Goal: Task Accomplishment & Management: Manage account settings

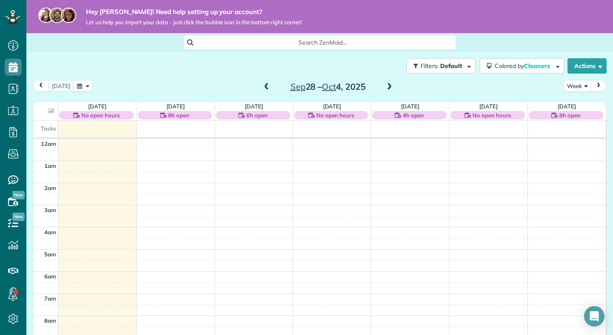
scroll to position [155, 0]
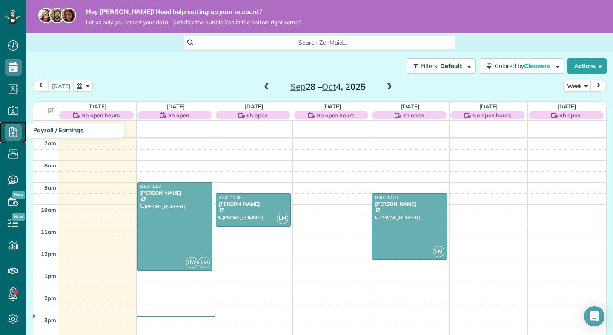
click at [16, 135] on use at bounding box center [13, 132] width 8 height 10
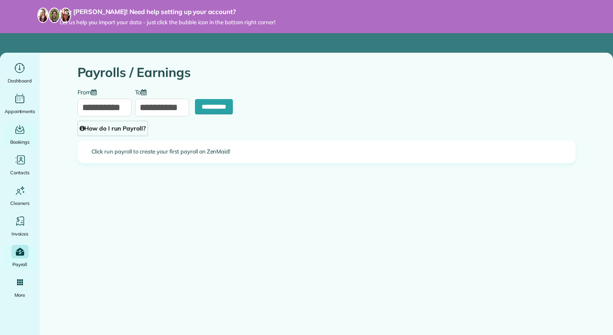
type input "**********"
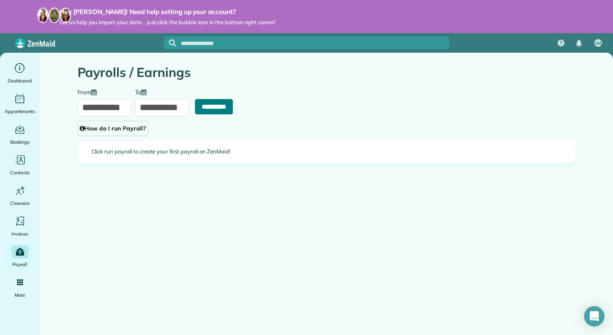
click at [216, 108] on input "**********" at bounding box center [214, 106] width 38 height 15
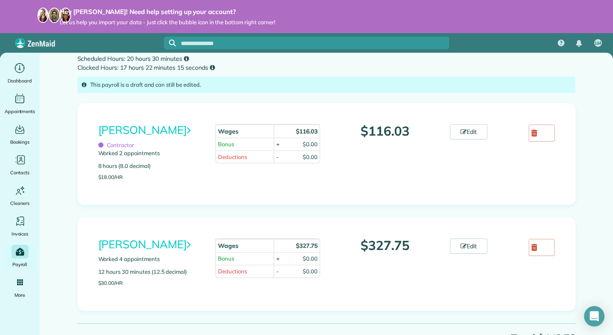
scroll to position [35, 0]
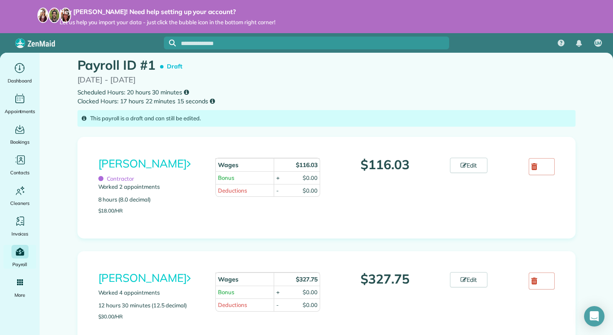
click at [134, 162] on link "Haylee Wright" at bounding box center [144, 164] width 92 height 14
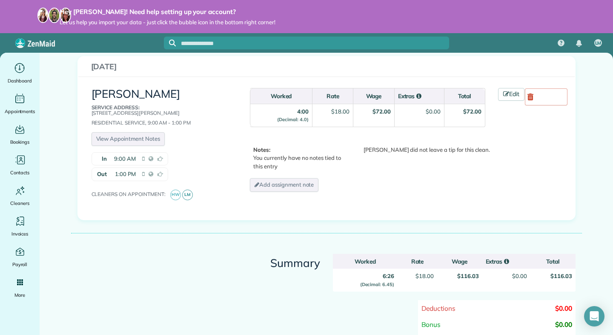
scroll to position [372, 0]
click at [118, 171] on span "1:00 PM" at bounding box center [125, 175] width 21 height 9
click at [120, 171] on span "1:00 PM" at bounding box center [125, 175] width 21 height 9
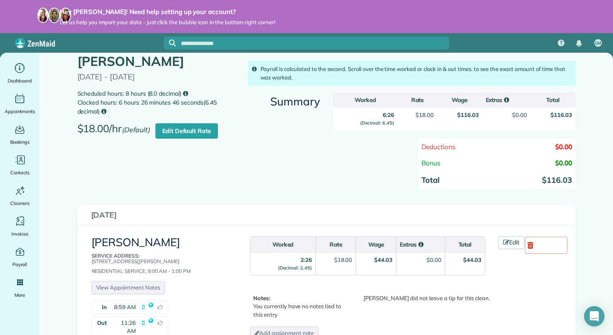
scroll to position [0, 0]
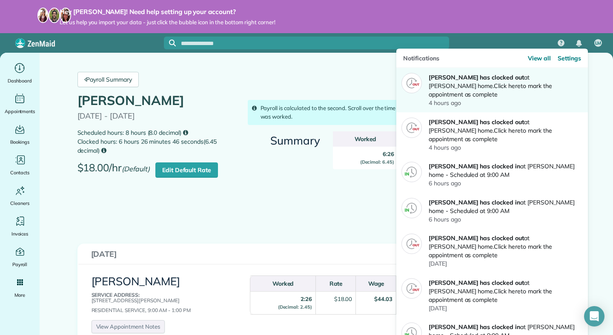
click at [561, 76] on p "[PERSON_NAME] has clocked out at [PERSON_NAME] home. Click here to mark the app…" at bounding box center [503, 86] width 149 height 26
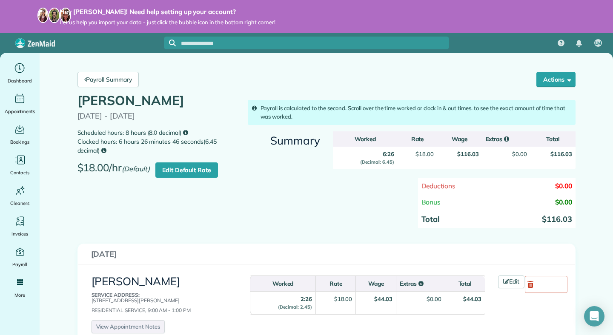
click at [531, 74] on div "Payroll Summary Actions [PERSON_NAME] Payroll" at bounding box center [326, 80] width 511 height 28
click at [547, 76] on button "Actions" at bounding box center [555, 79] width 39 height 15
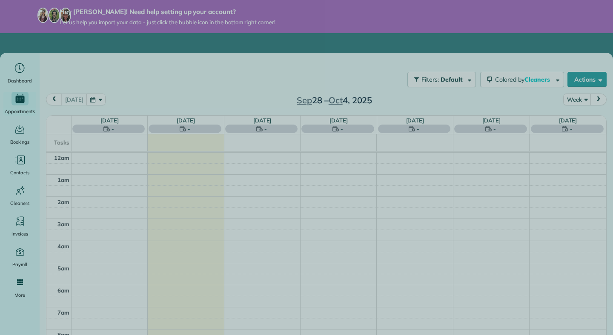
scroll to position [155, 0]
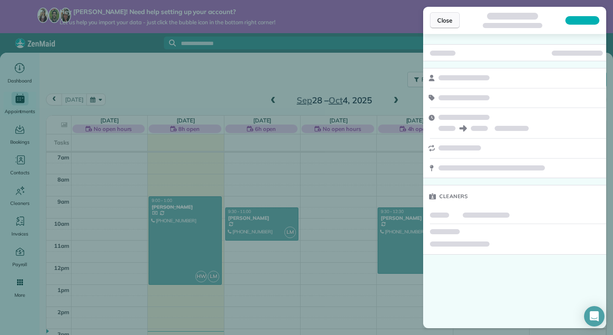
click at [445, 20] on span "Close" at bounding box center [444, 20] width 15 height 9
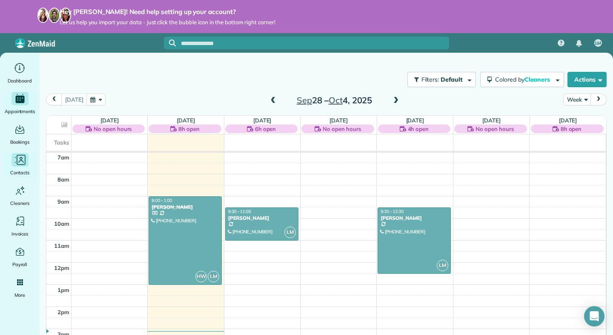
click at [20, 160] on icon "Main" at bounding box center [20, 160] width 13 height 13
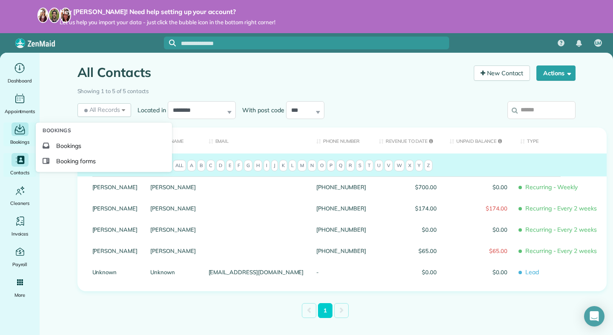
click at [19, 135] on icon "Main" at bounding box center [19, 129] width 13 height 13
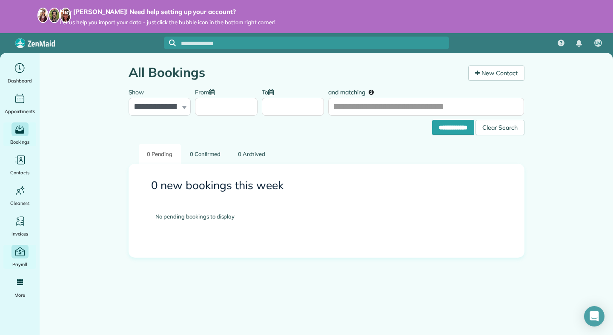
click at [14, 266] on span "Payroll" at bounding box center [19, 264] width 15 height 9
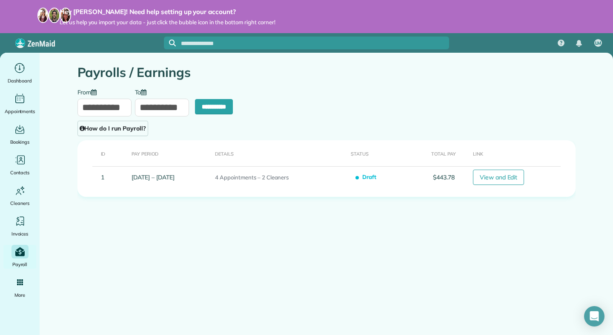
type input "**********"
click at [21, 65] on icon "Main" at bounding box center [19, 68] width 13 height 13
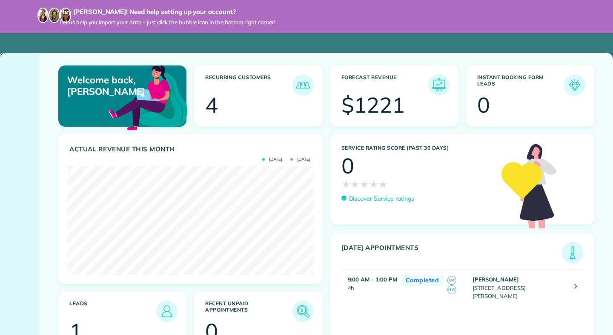
scroll to position [109, 246]
